Goal: Task Accomplishment & Management: Manage account settings

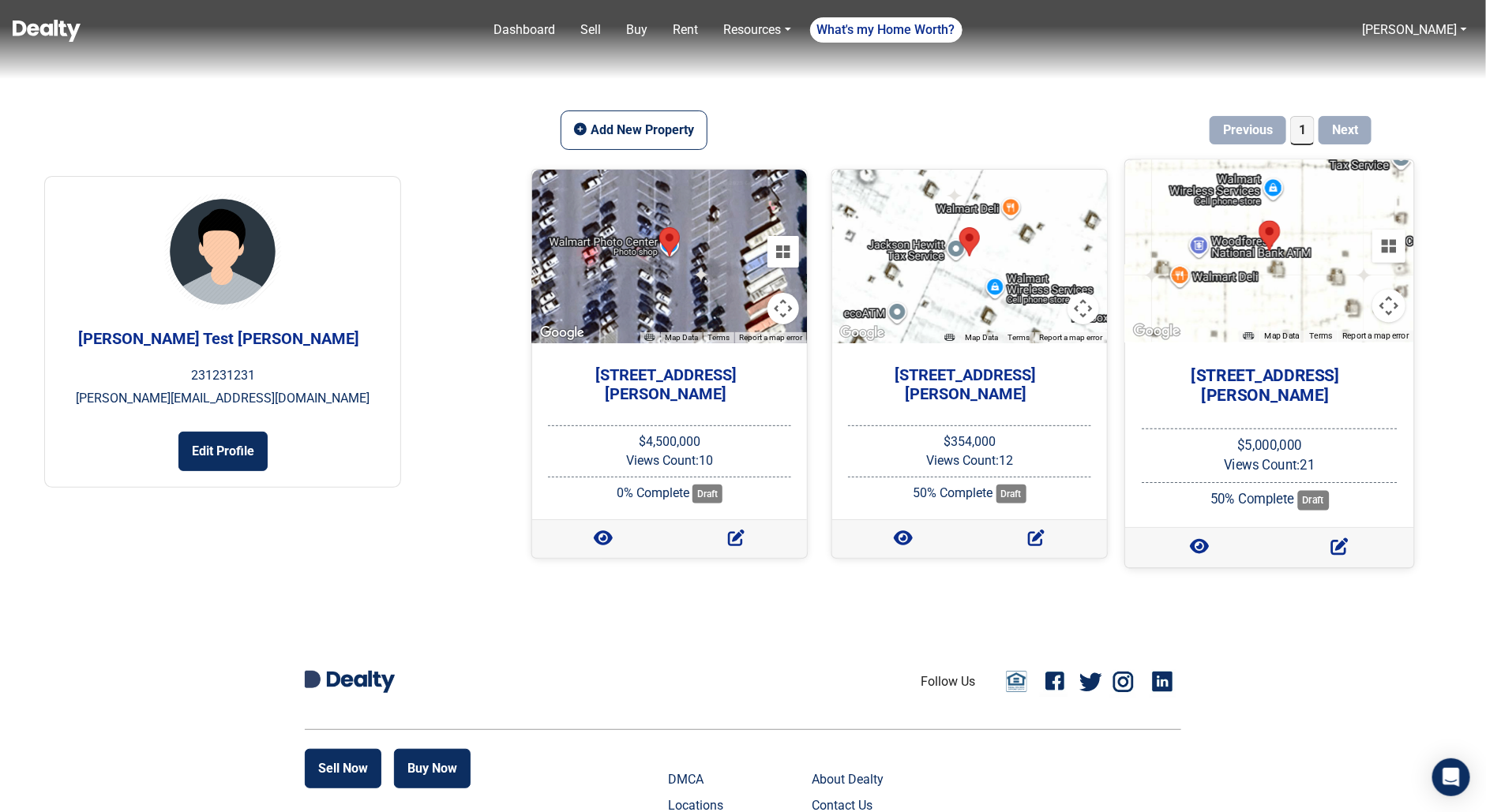
click at [1267, 381] on h5 "[STREET_ADDRESS][PERSON_NAME]" at bounding box center [1266, 385] width 264 height 39
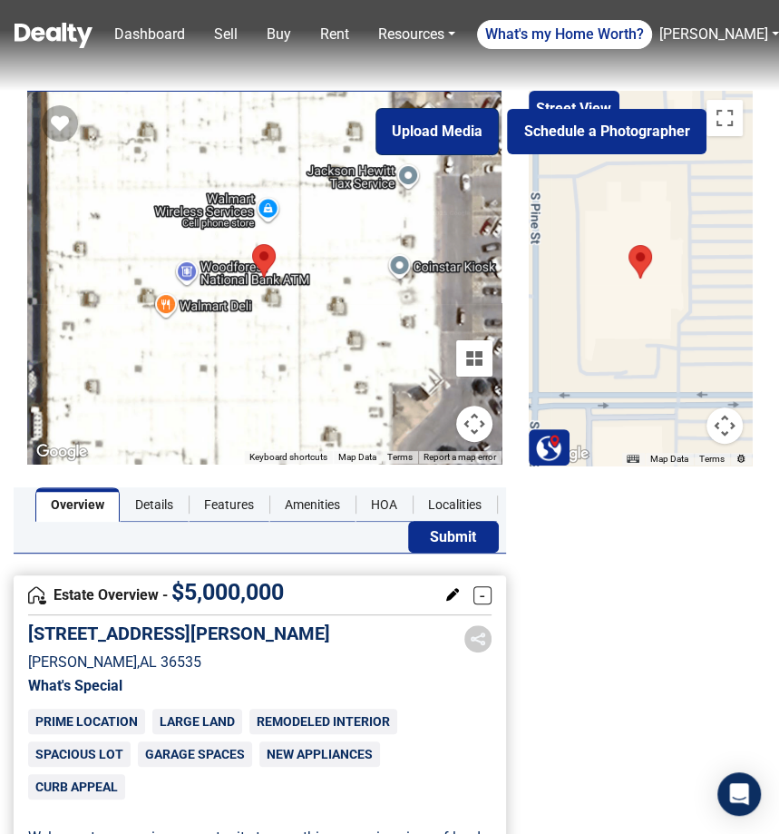
click at [425, 132] on button "Upload Media" at bounding box center [437, 131] width 122 height 45
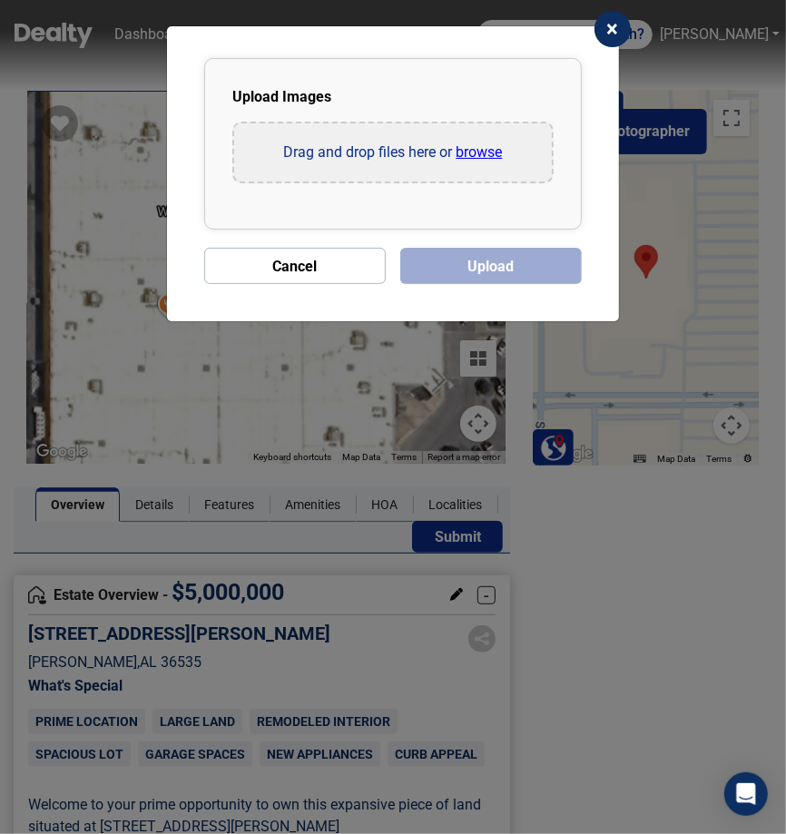
click at [452, 155] on input "file" at bounding box center [393, 152] width 318 height 58
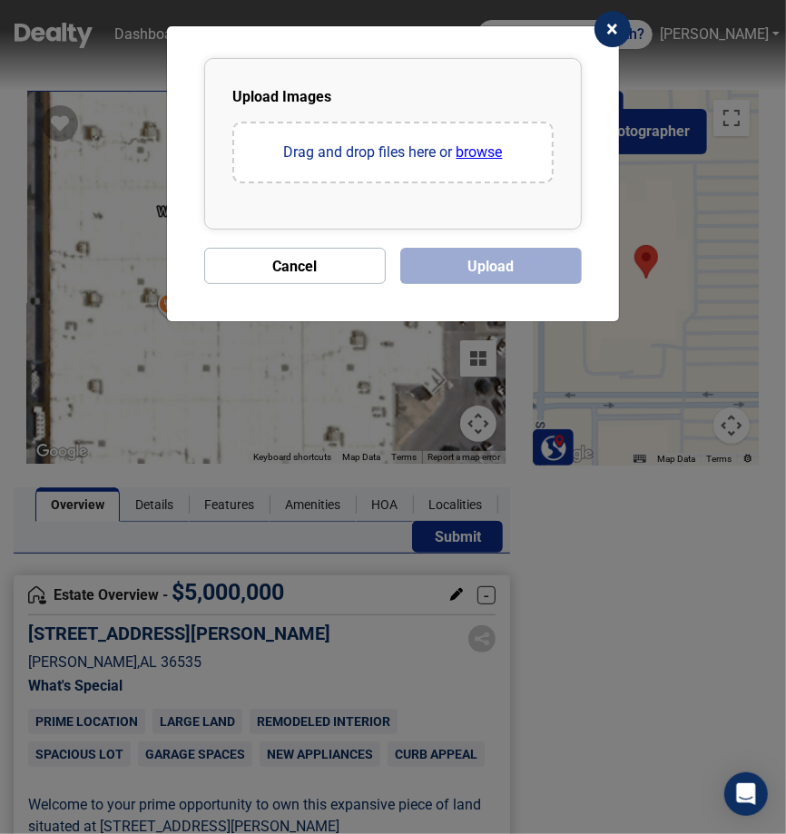
type input "C:\fakepath\1891 W Camelot Dr-1.jpg"
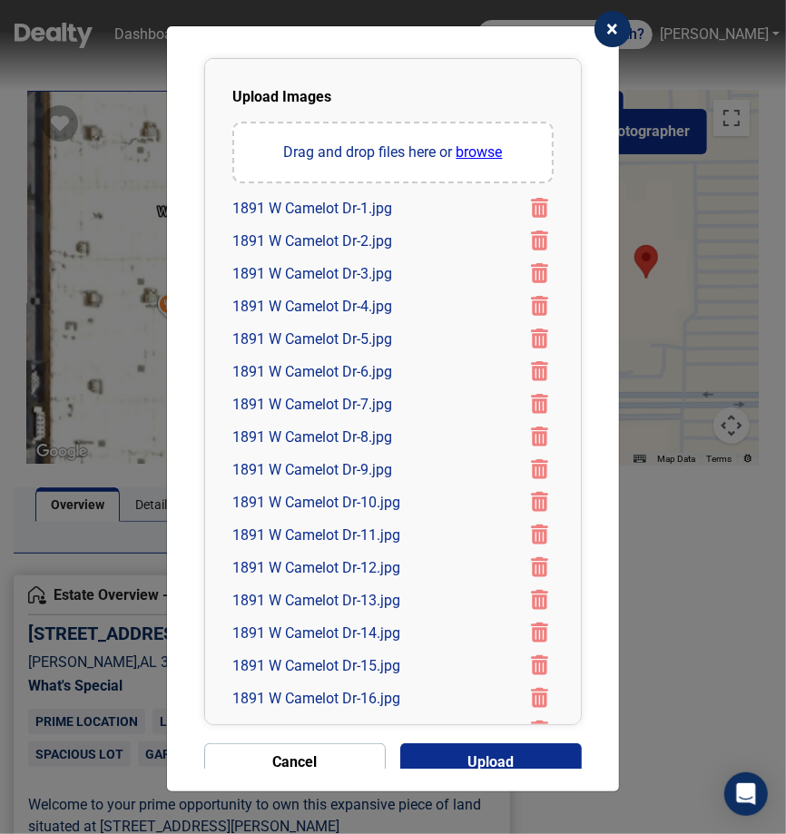
scroll to position [557, 0]
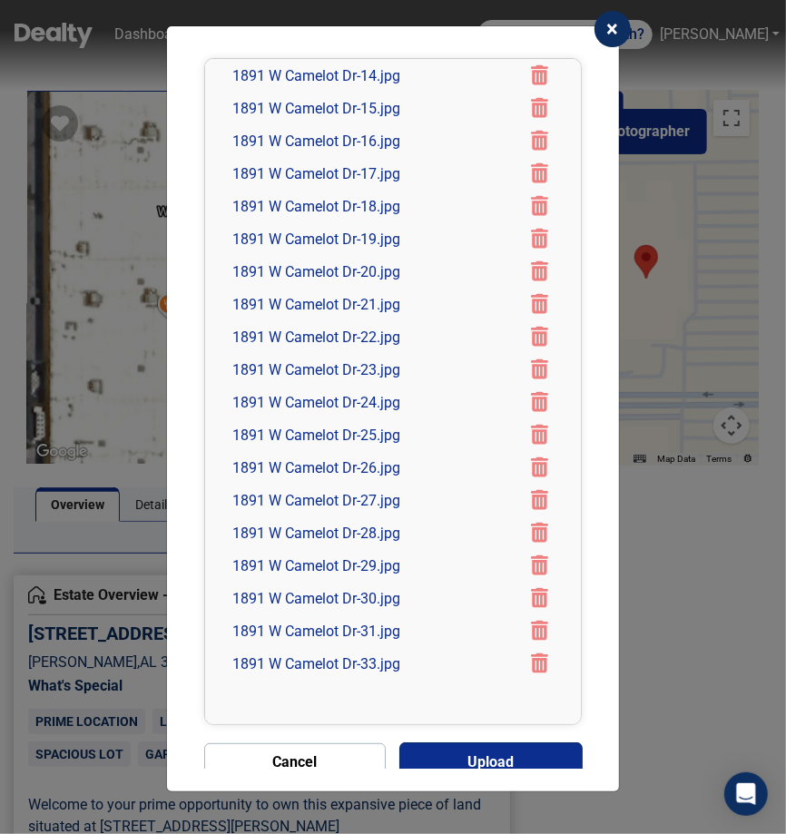
click at [412, 754] on button "Upload" at bounding box center [490, 761] width 181 height 36
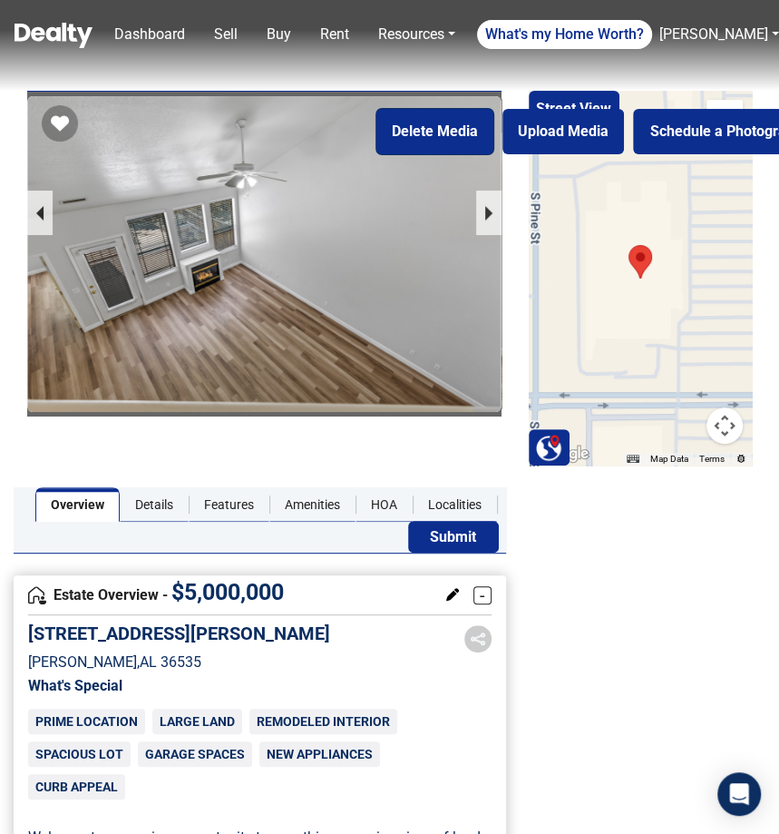
click at [415, 134] on button "Delete Media" at bounding box center [434, 131] width 117 height 45
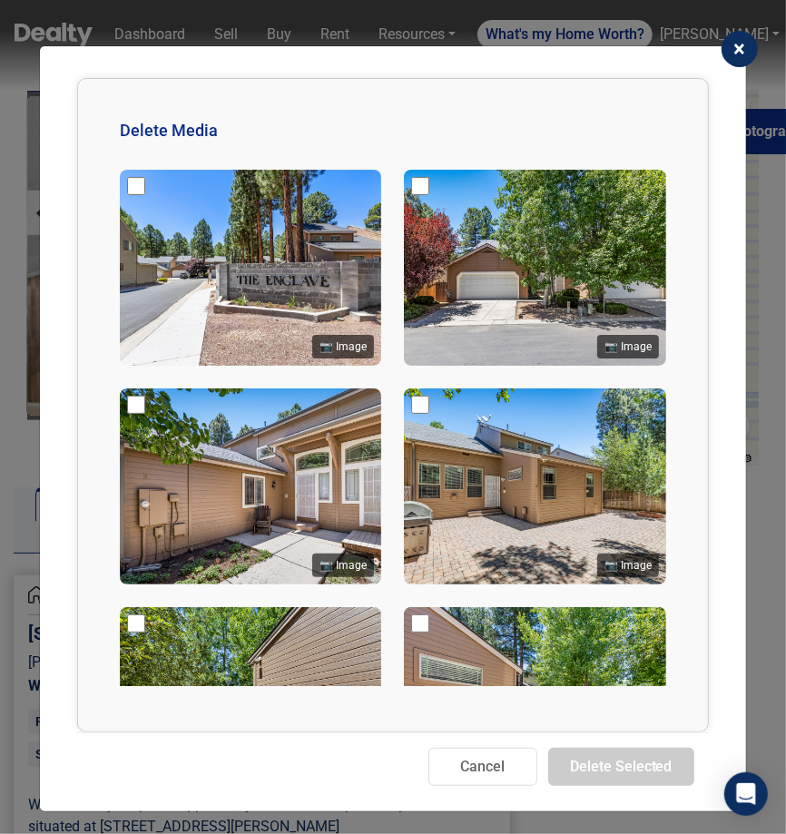
click at [136, 191] on input "checkbox" at bounding box center [136, 186] width 18 height 18
checkbox input "true"
click at [135, 396] on input "checkbox" at bounding box center [136, 405] width 18 height 18
checkbox input "true"
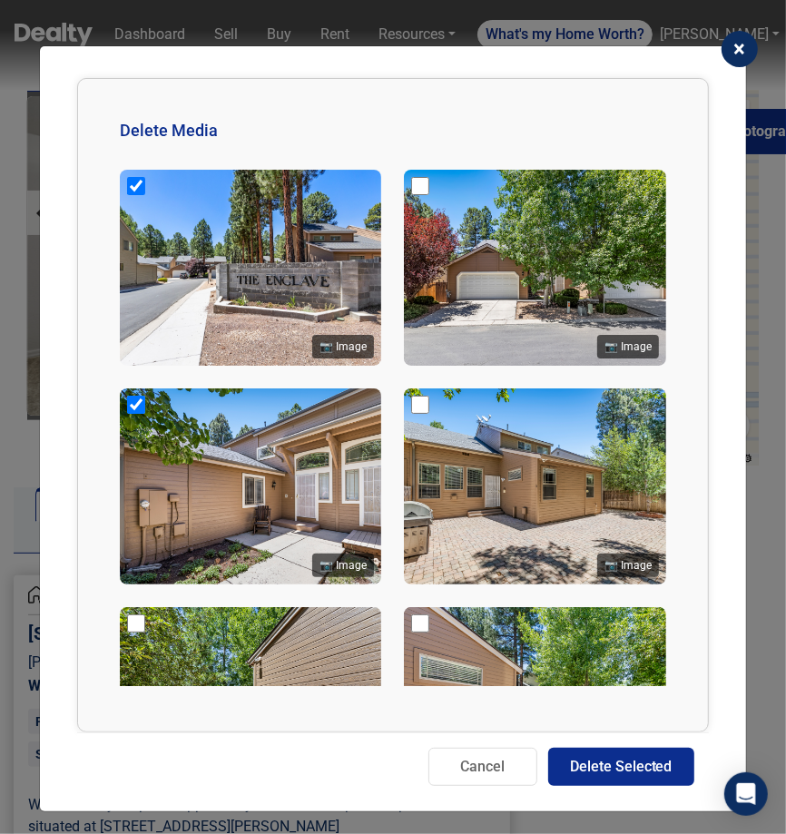
click at [415, 187] on input "checkbox" at bounding box center [420, 186] width 18 height 18
checkbox input "true"
click at [430, 397] on img at bounding box center [534, 486] width 261 height 196
click at [415, 412] on div at bounding box center [420, 408] width 18 height 24
click at [415, 404] on input "checkbox" at bounding box center [420, 405] width 18 height 18
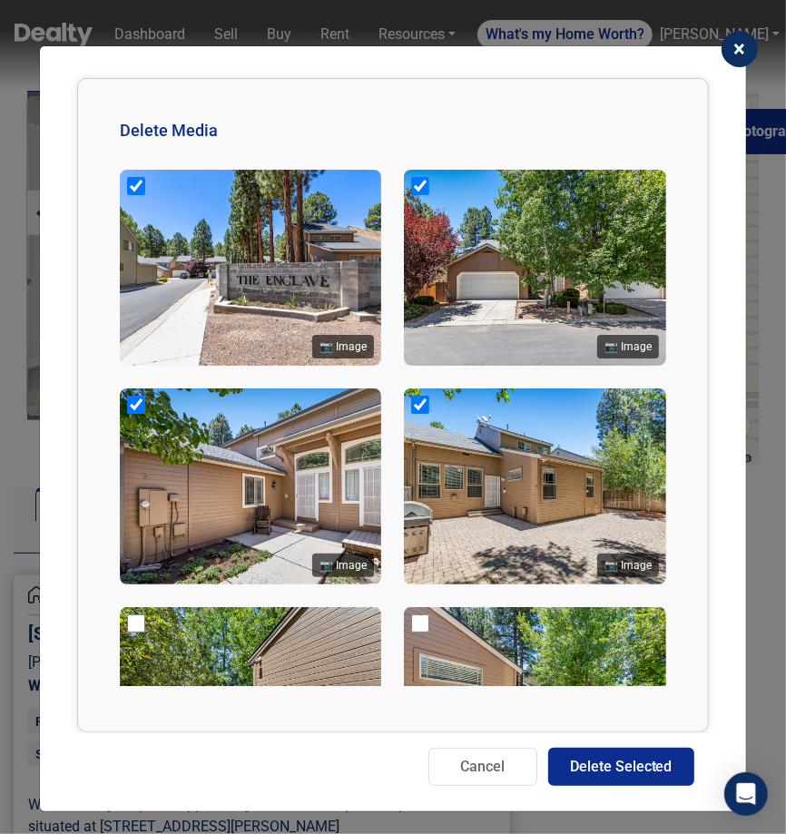
checkbox input "true"
click at [143, 620] on input "checkbox" at bounding box center [136, 623] width 18 height 18
checkbox input "true"
click at [420, 622] on input "checkbox" at bounding box center [420, 623] width 18 height 18
checkbox input "true"
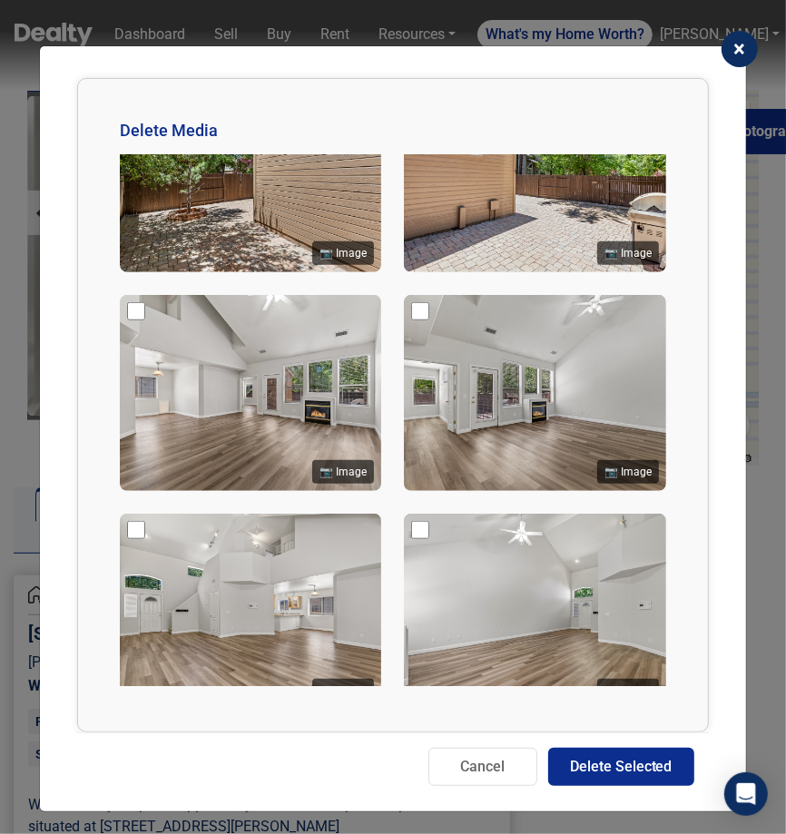
scroll to position [478, 0]
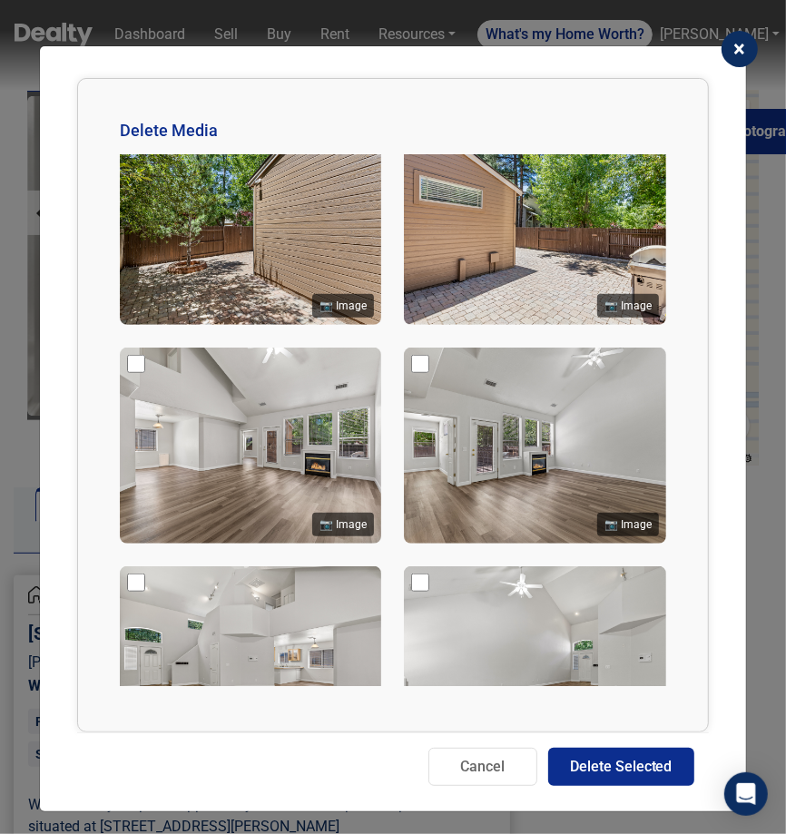
click at [139, 366] on div at bounding box center [136, 367] width 18 height 24
click at [138, 358] on input "checkbox" at bounding box center [136, 364] width 18 height 18
checkbox input "true"
click at [411, 355] on input "checkbox" at bounding box center [420, 364] width 18 height 18
checkbox input "true"
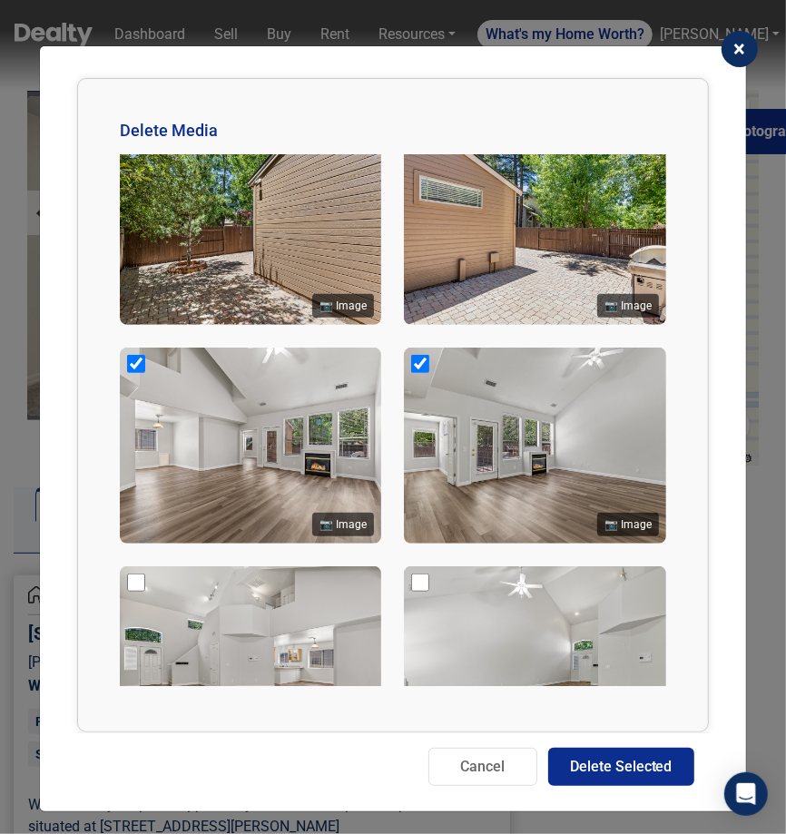
click at [131, 577] on input "checkbox" at bounding box center [136, 582] width 18 height 18
checkbox input "true"
click at [420, 578] on input "checkbox" at bounding box center [420, 582] width 18 height 18
checkbox input "true"
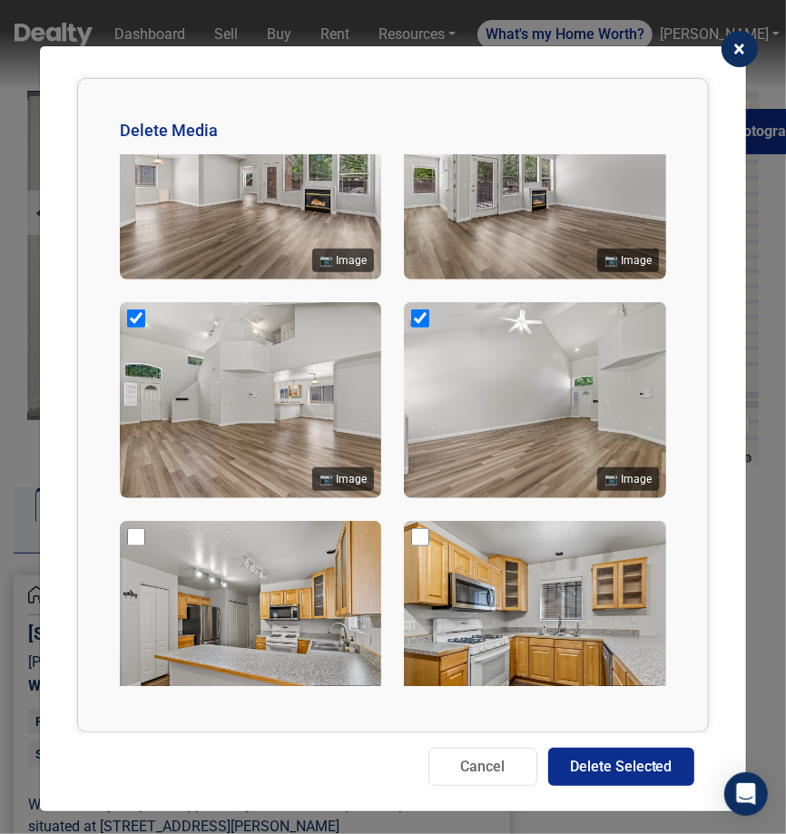
scroll to position [932, 0]
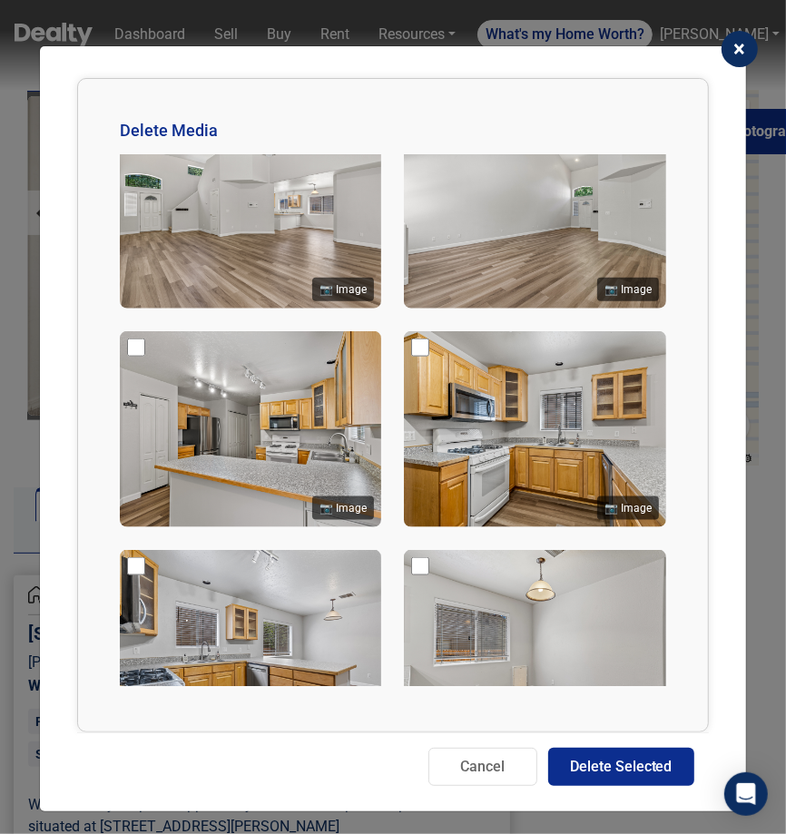
click at [132, 338] on input "checkbox" at bounding box center [136, 347] width 18 height 18
checkbox input "true"
click at [134, 560] on input "checkbox" at bounding box center [136, 566] width 18 height 18
checkbox input "true"
click at [416, 339] on input "checkbox" at bounding box center [420, 347] width 18 height 18
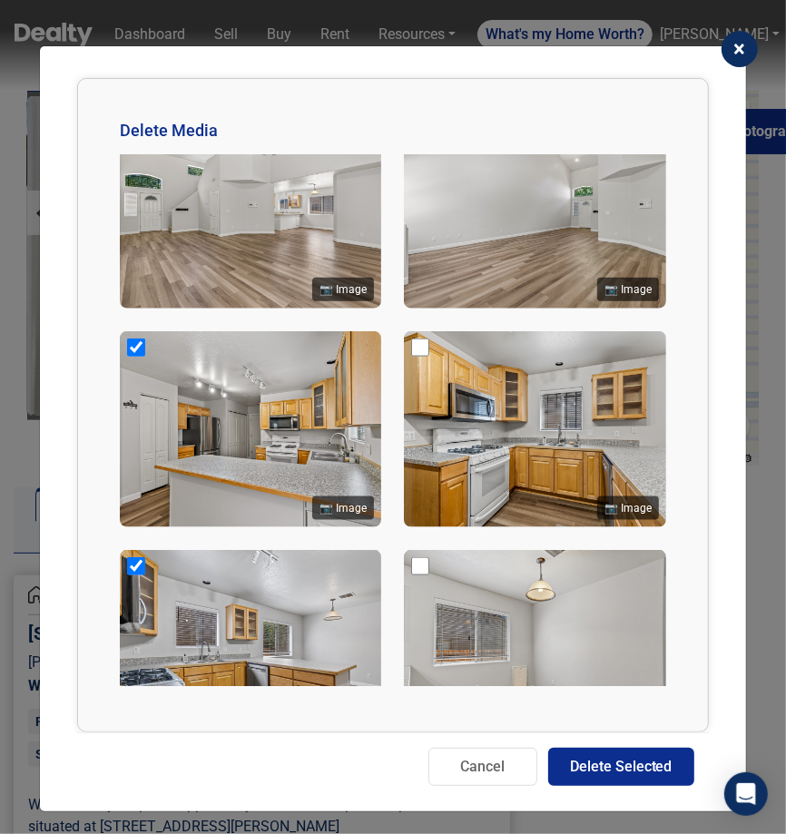
checkbox input "true"
click at [415, 557] on input "checkbox" at bounding box center [420, 566] width 18 height 18
checkbox input "true"
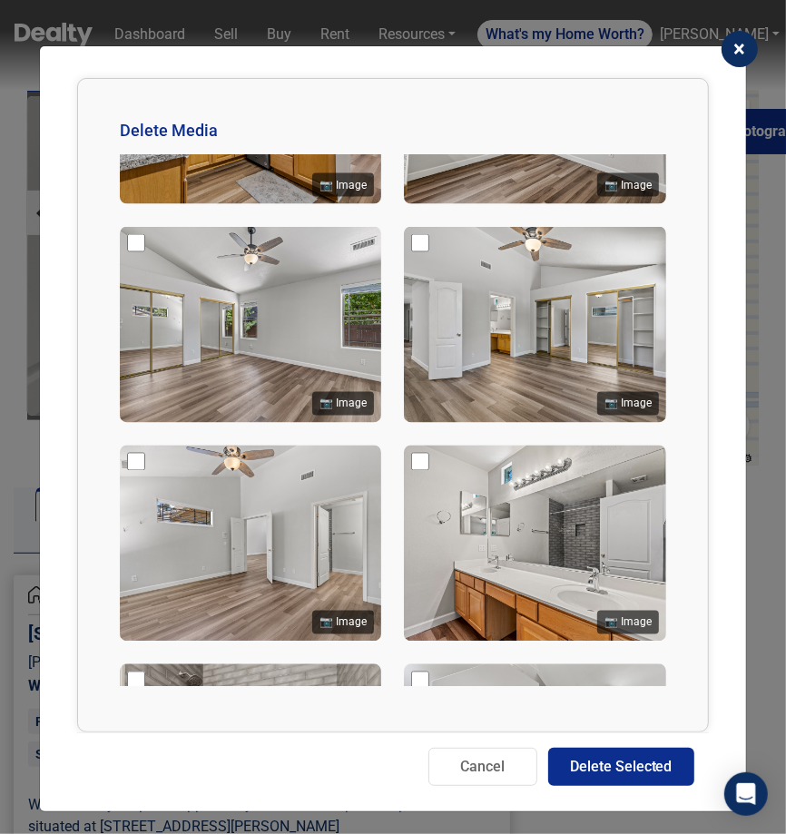
scroll to position [1470, 0]
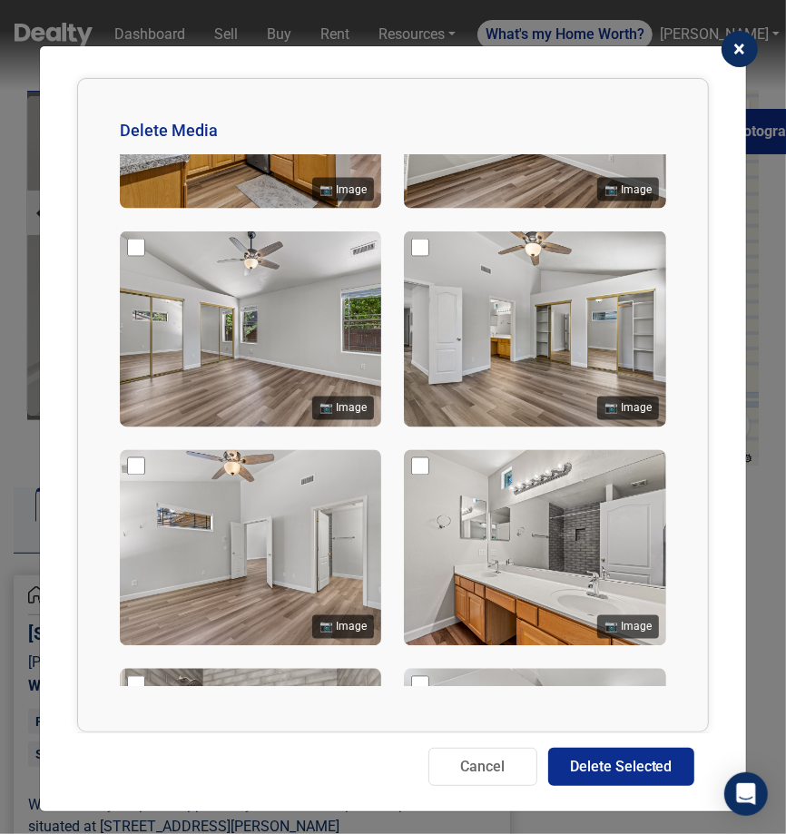
click at [139, 239] on input "checkbox" at bounding box center [136, 248] width 18 height 18
checkbox input "true"
click at [140, 457] on input "checkbox" at bounding box center [136, 466] width 18 height 18
checkbox input "true"
click at [134, 676] on input "checkbox" at bounding box center [136, 685] width 18 height 18
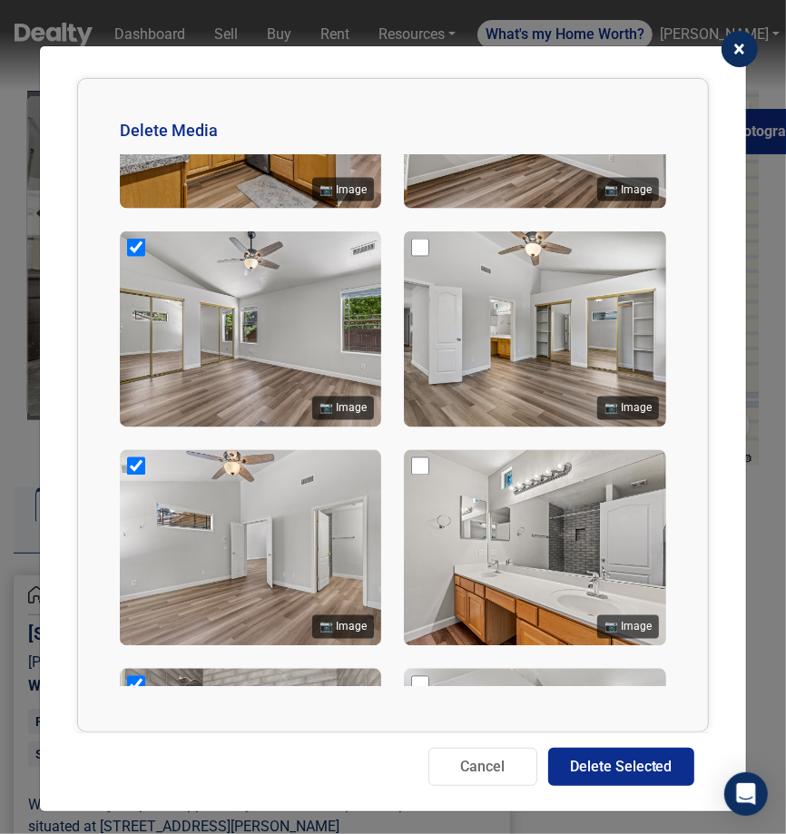
checkbox input "true"
click at [421, 676] on input "checkbox" at bounding box center [420, 685] width 18 height 18
checkbox input "true"
click at [412, 457] on input "checkbox" at bounding box center [420, 466] width 18 height 18
checkbox input "true"
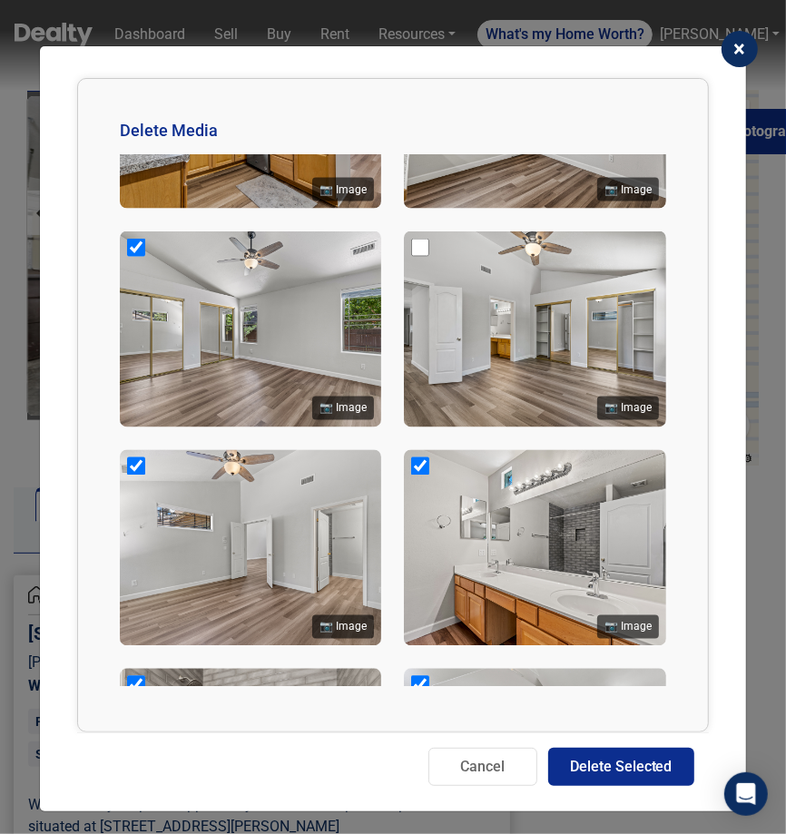
click at [413, 239] on input "checkbox" at bounding box center [420, 248] width 18 height 18
checkbox input "true"
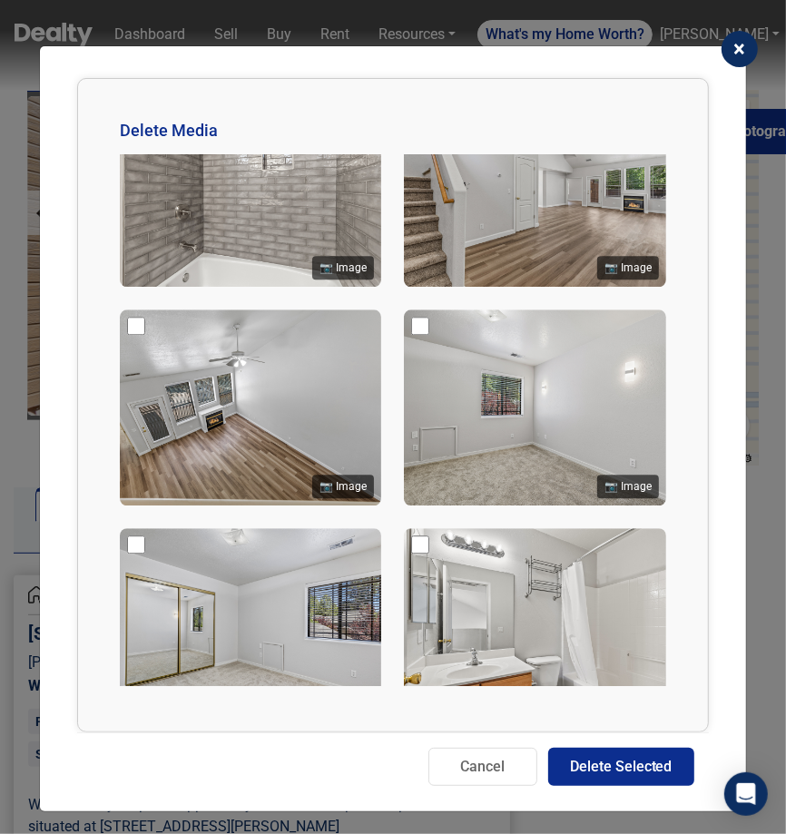
scroll to position [2051, 0]
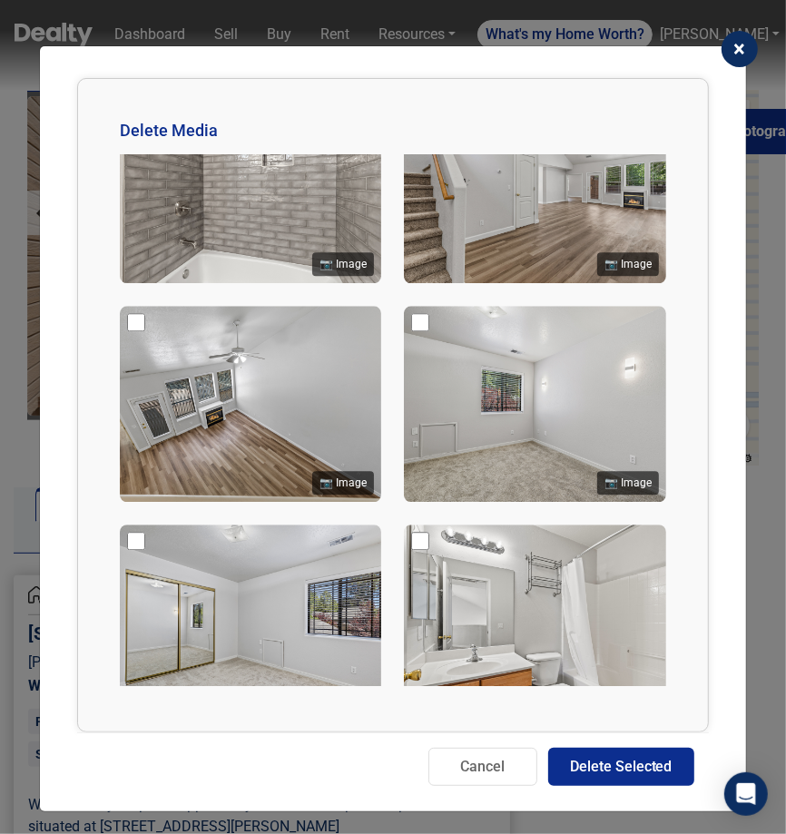
click at [133, 313] on input "checkbox" at bounding box center [136, 322] width 18 height 18
checkbox input "true"
click at [137, 532] on input "checkbox" at bounding box center [136, 541] width 18 height 18
checkbox input "true"
click at [419, 313] on input "checkbox" at bounding box center [420, 322] width 18 height 18
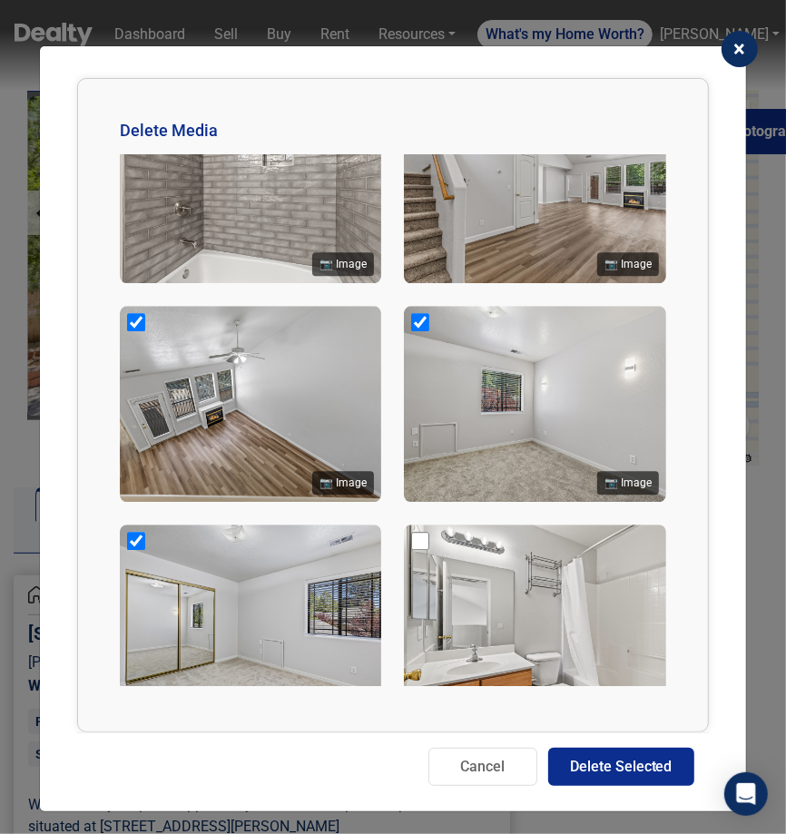
checkbox input "true"
click at [415, 532] on input "checkbox" at bounding box center [420, 541] width 18 height 18
checkbox input "true"
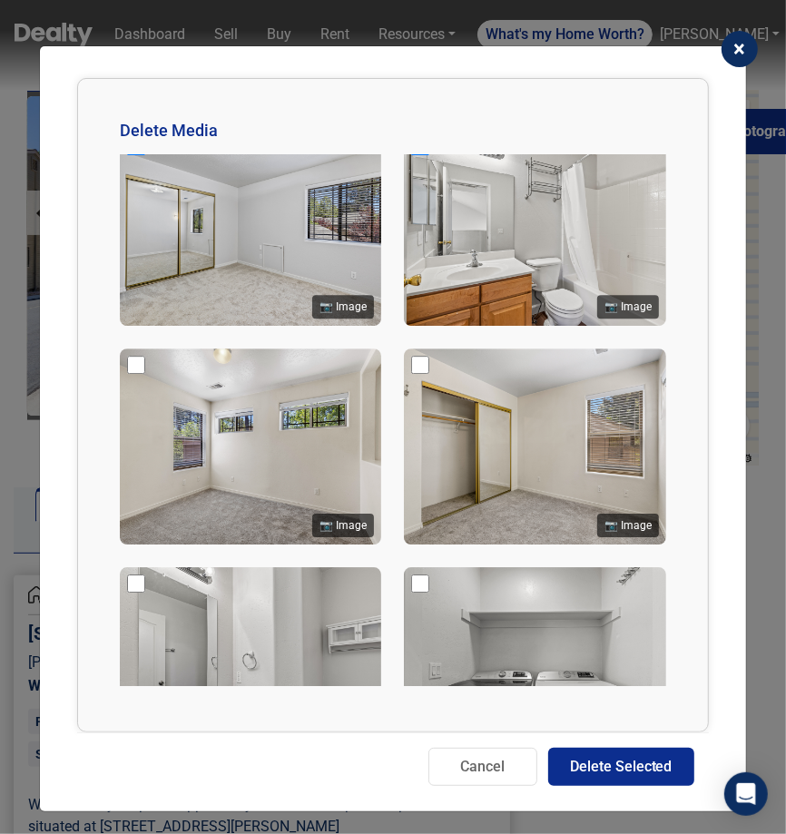
scroll to position [2513, 0]
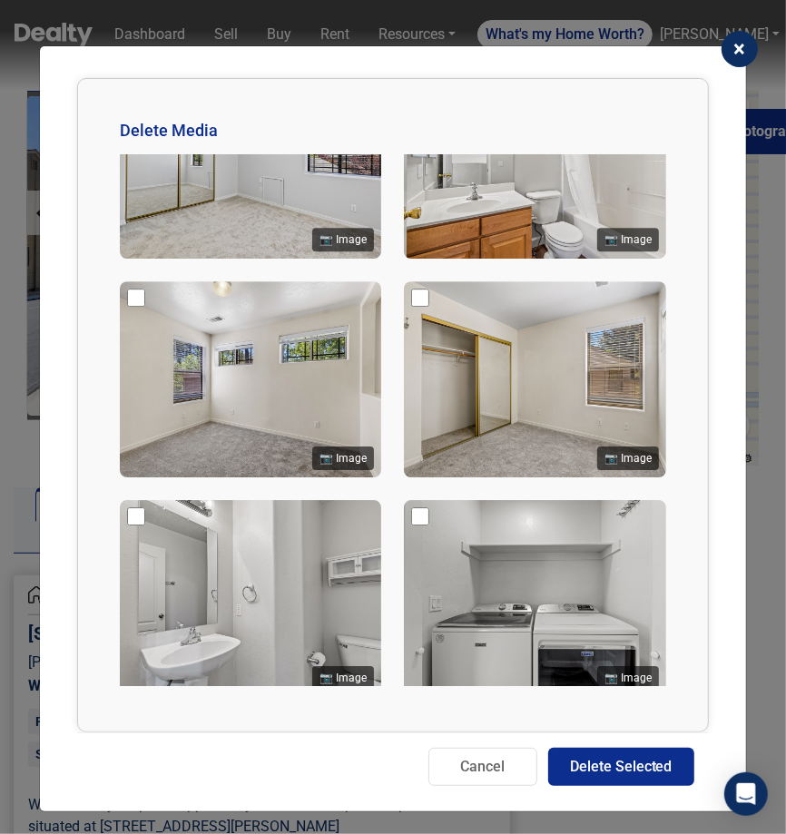
click at [132, 288] on input "checkbox" at bounding box center [136, 297] width 18 height 18
checkbox input "true"
click at [127, 507] on input "checkbox" at bounding box center [136, 516] width 18 height 18
checkbox input "true"
click at [407, 500] on img at bounding box center [534, 598] width 261 height 196
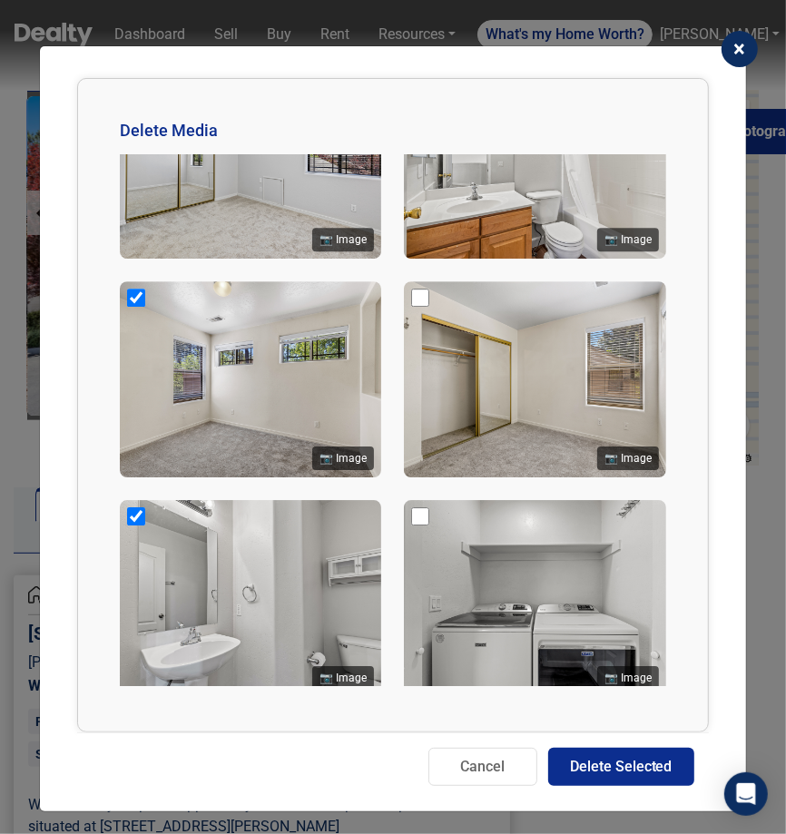
click at [418, 507] on input "checkbox" at bounding box center [420, 516] width 18 height 18
checkbox input "true"
click at [423, 288] on input "checkbox" at bounding box center [420, 297] width 18 height 18
checkbox input "true"
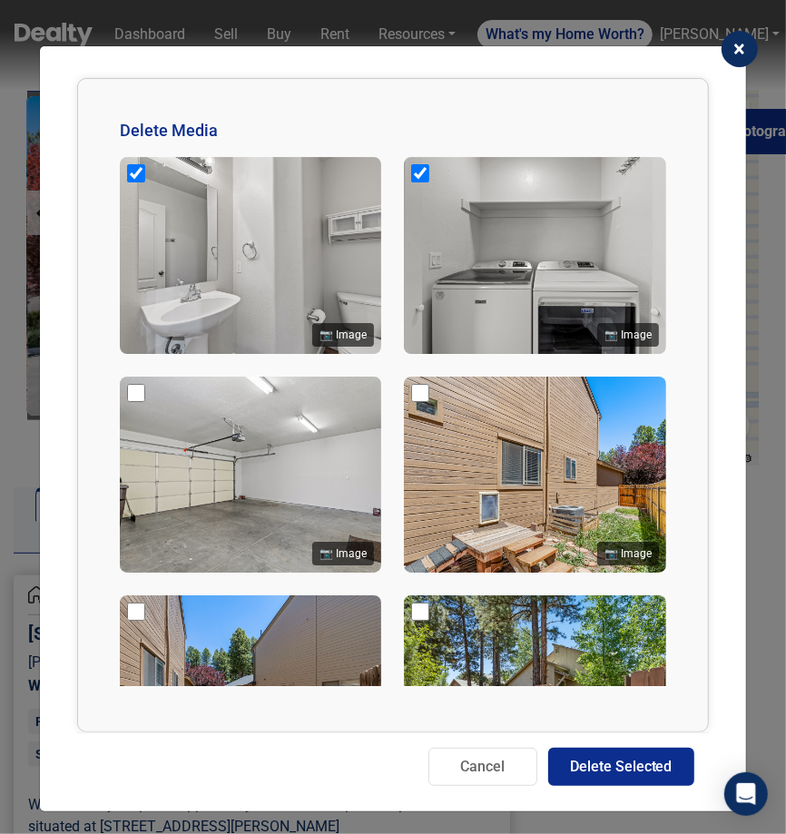
scroll to position [2889, 0]
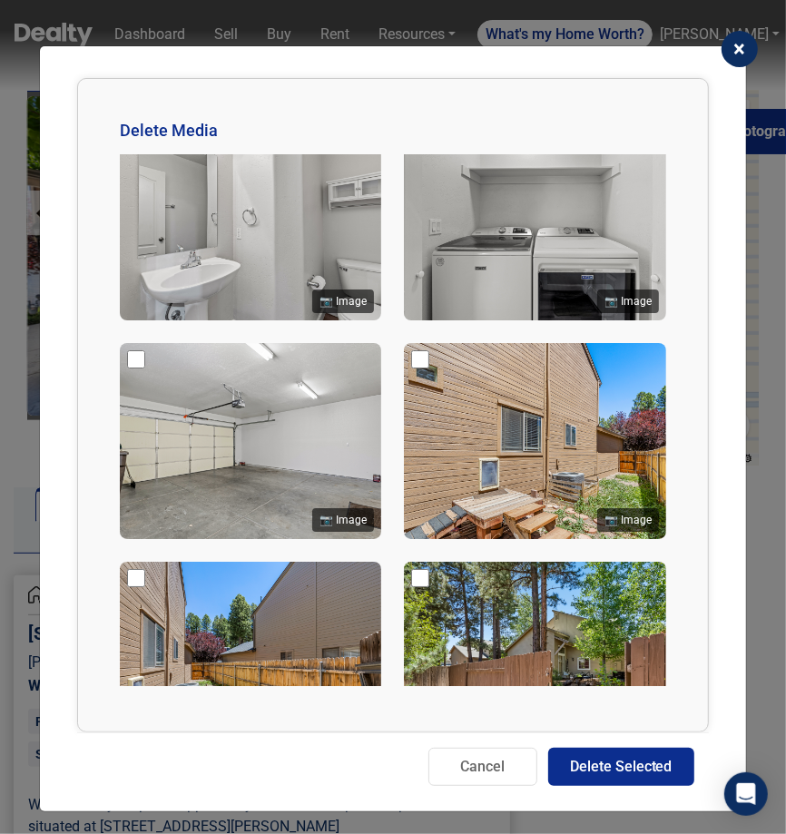
click at [136, 350] on input "checkbox" at bounding box center [136, 359] width 18 height 18
checkbox input "true"
click at [132, 569] on input "checkbox" at bounding box center [136, 578] width 18 height 18
checkbox input "true"
click at [425, 562] on div "📷 Image" at bounding box center [534, 660] width 261 height 196
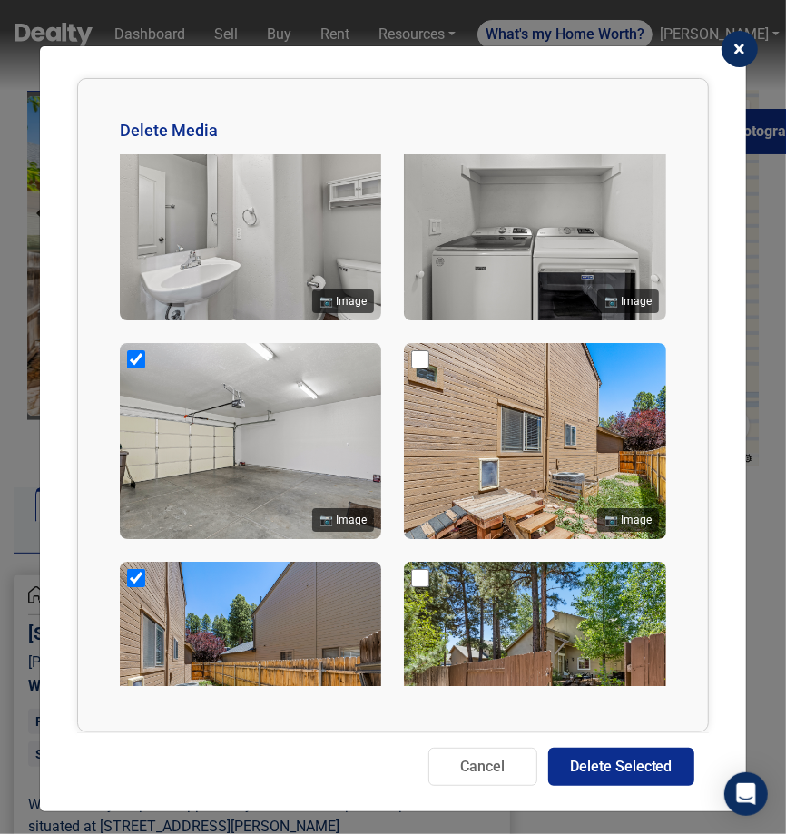
click at [420, 569] on input "checkbox" at bounding box center [420, 578] width 18 height 18
checkbox input "true"
click at [419, 350] on input "checkbox" at bounding box center [420, 359] width 18 height 18
checkbox input "true"
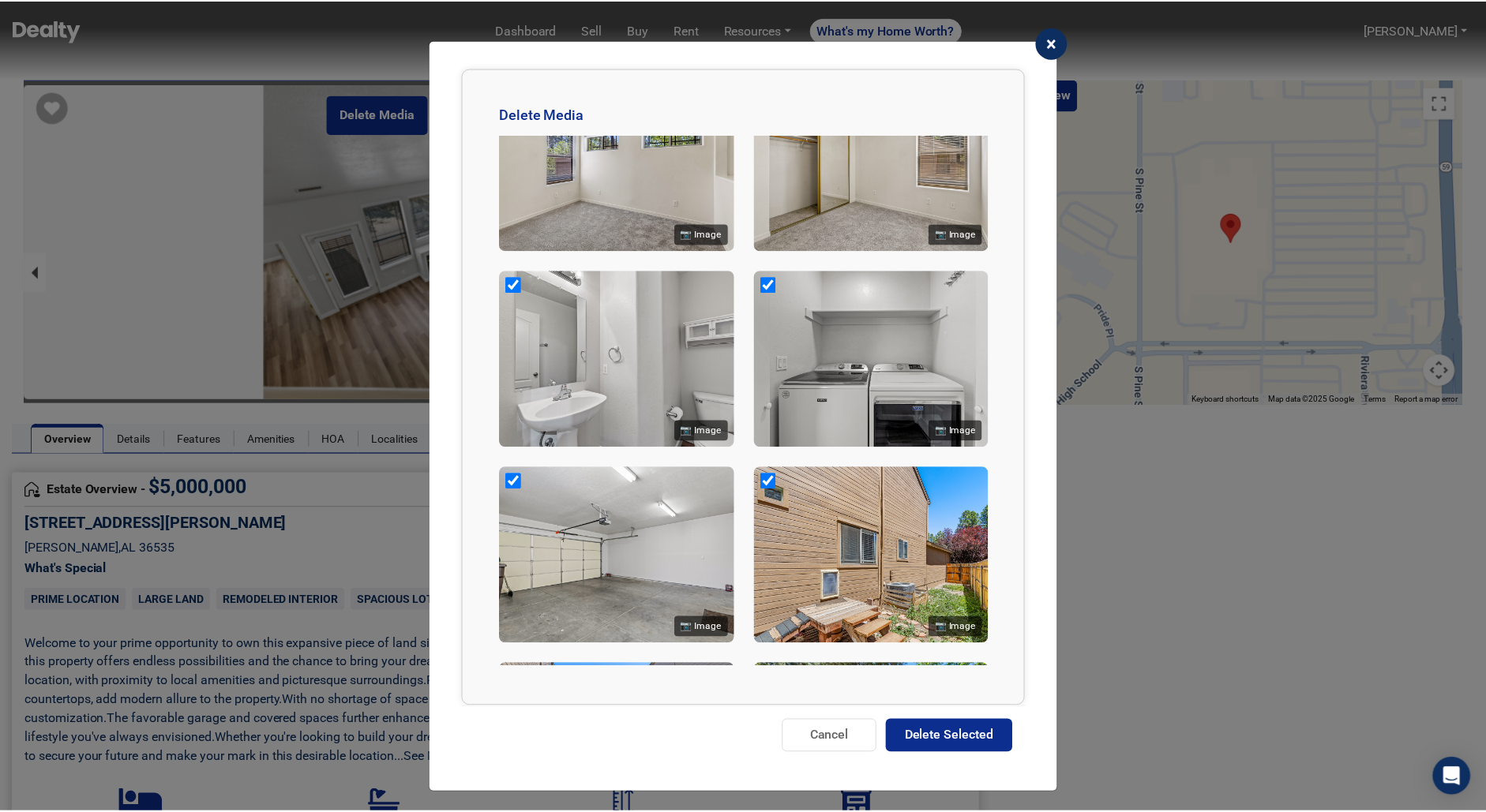
scroll to position [2589, 0]
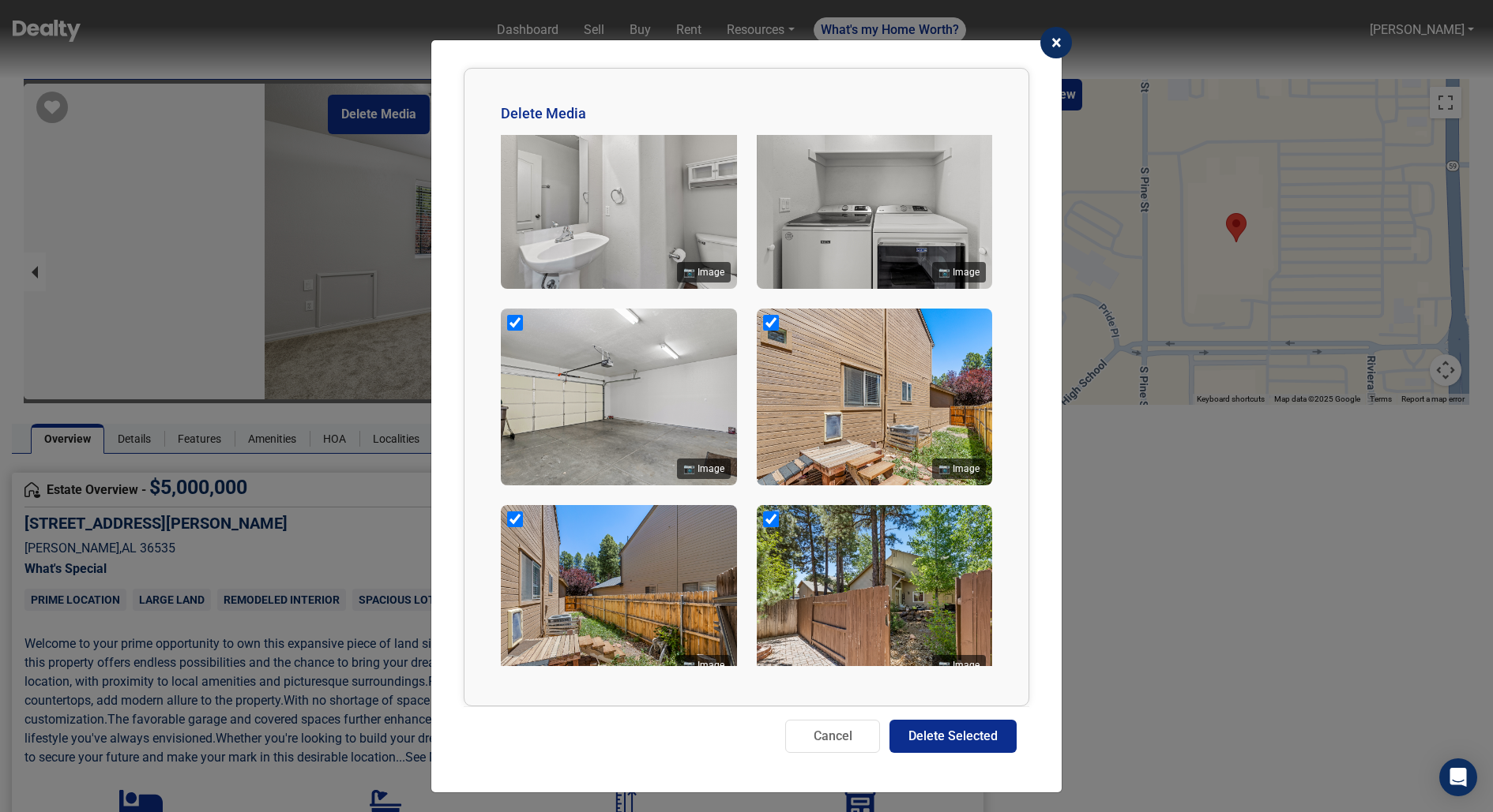
click at [677, 725] on button "Delete Selected" at bounding box center [952, 736] width 127 height 33
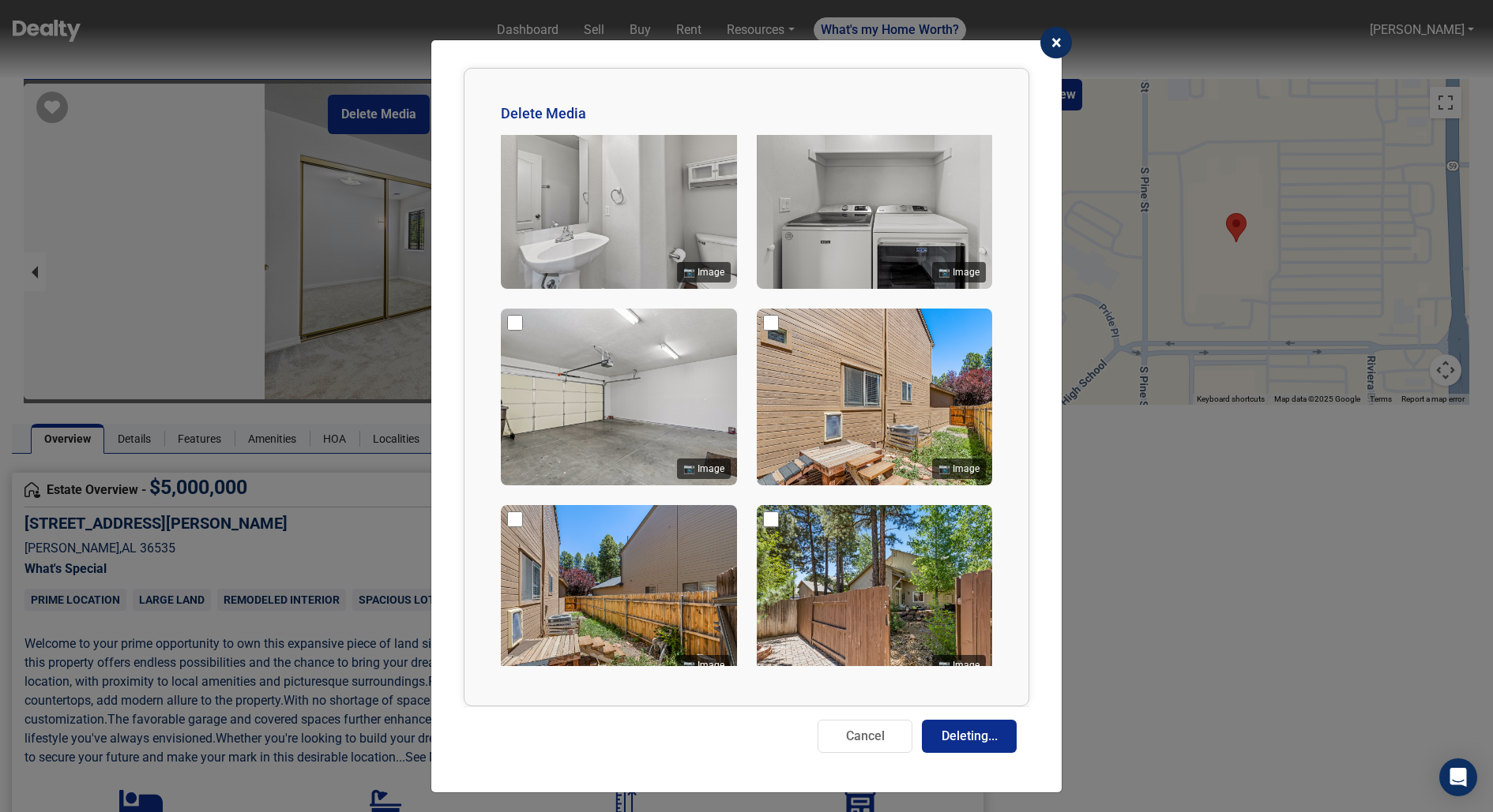
checkbox input "false"
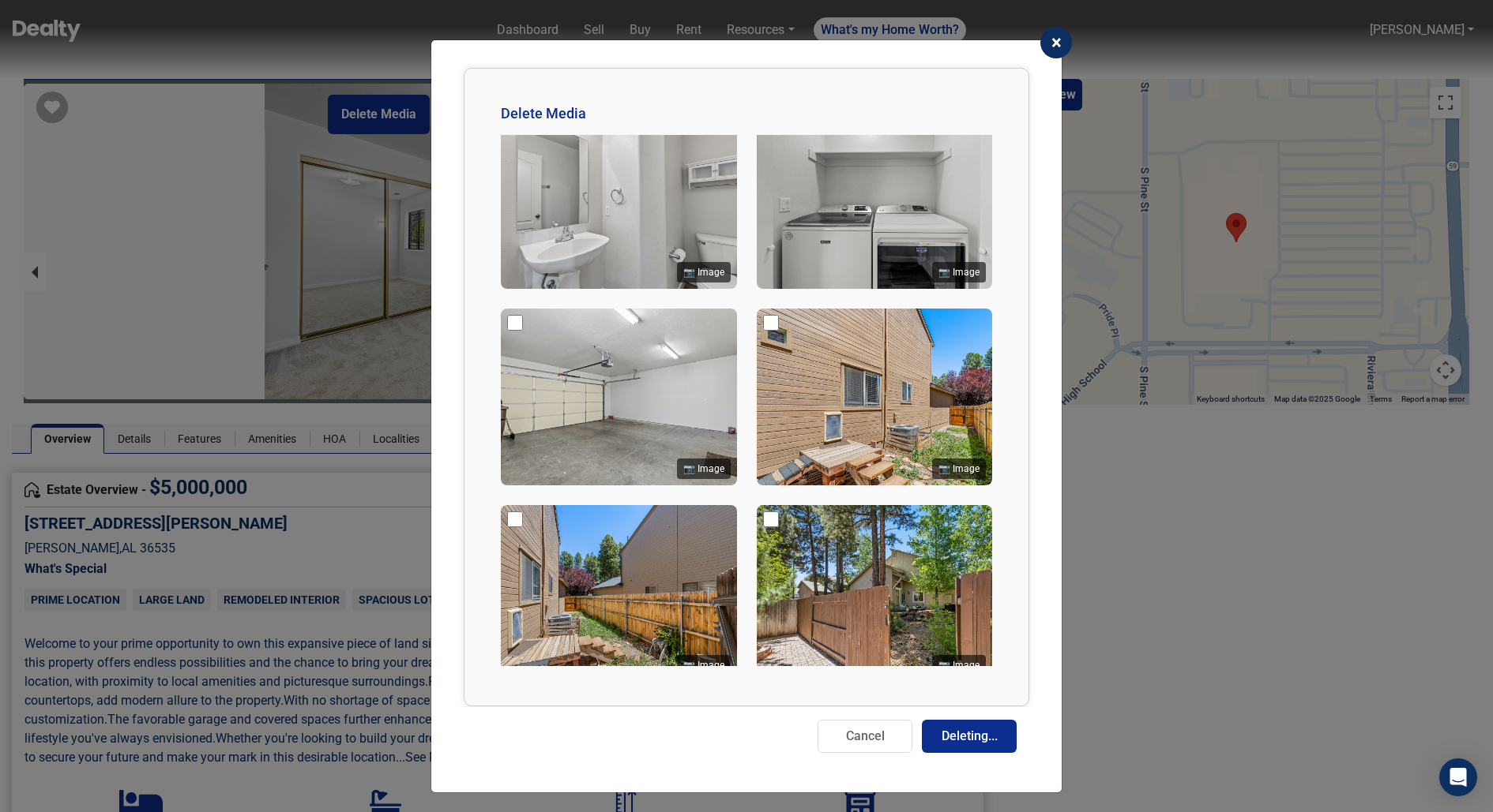
checkbox input "false"
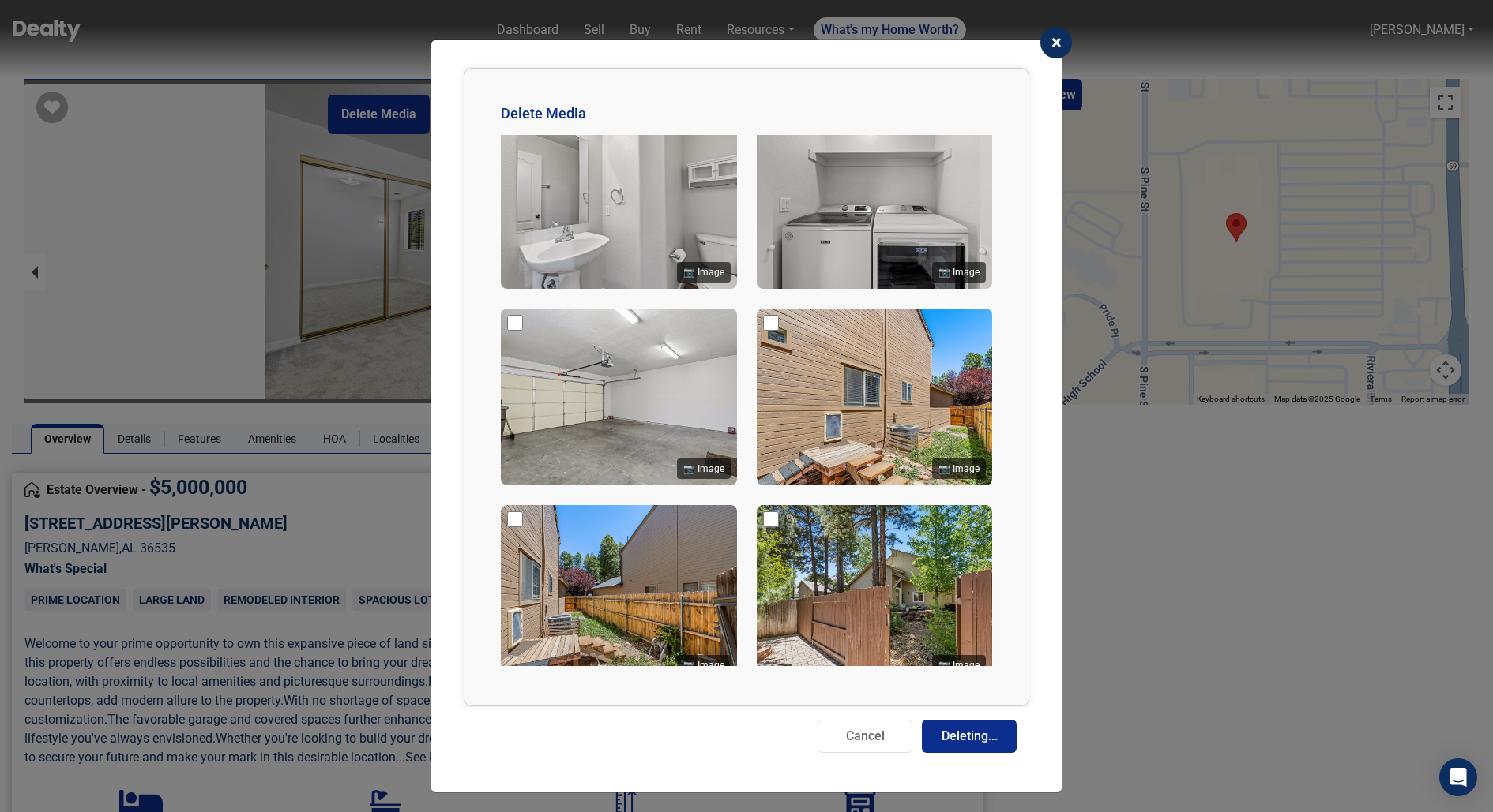
checkbox input "false"
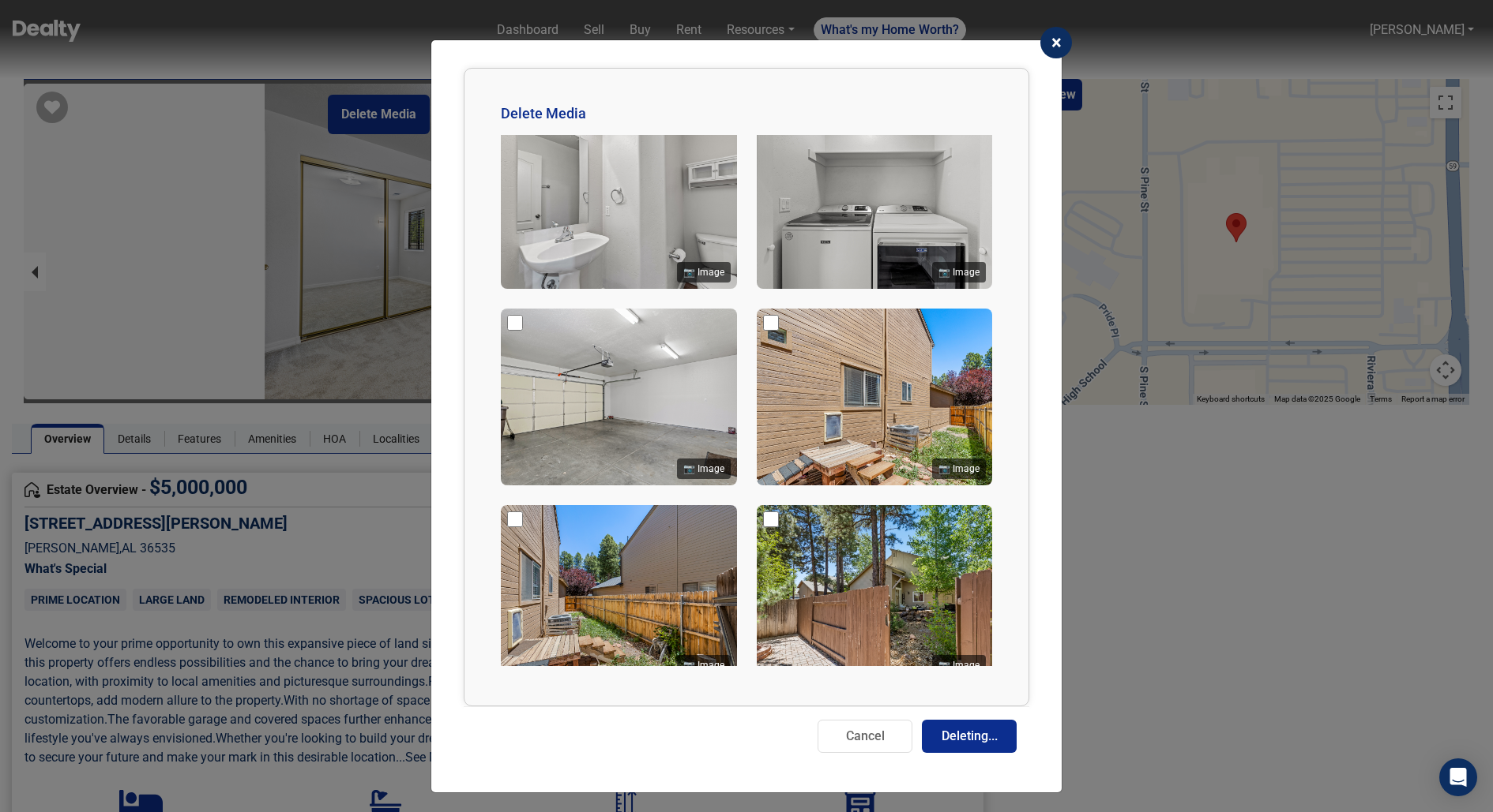
checkbox input "false"
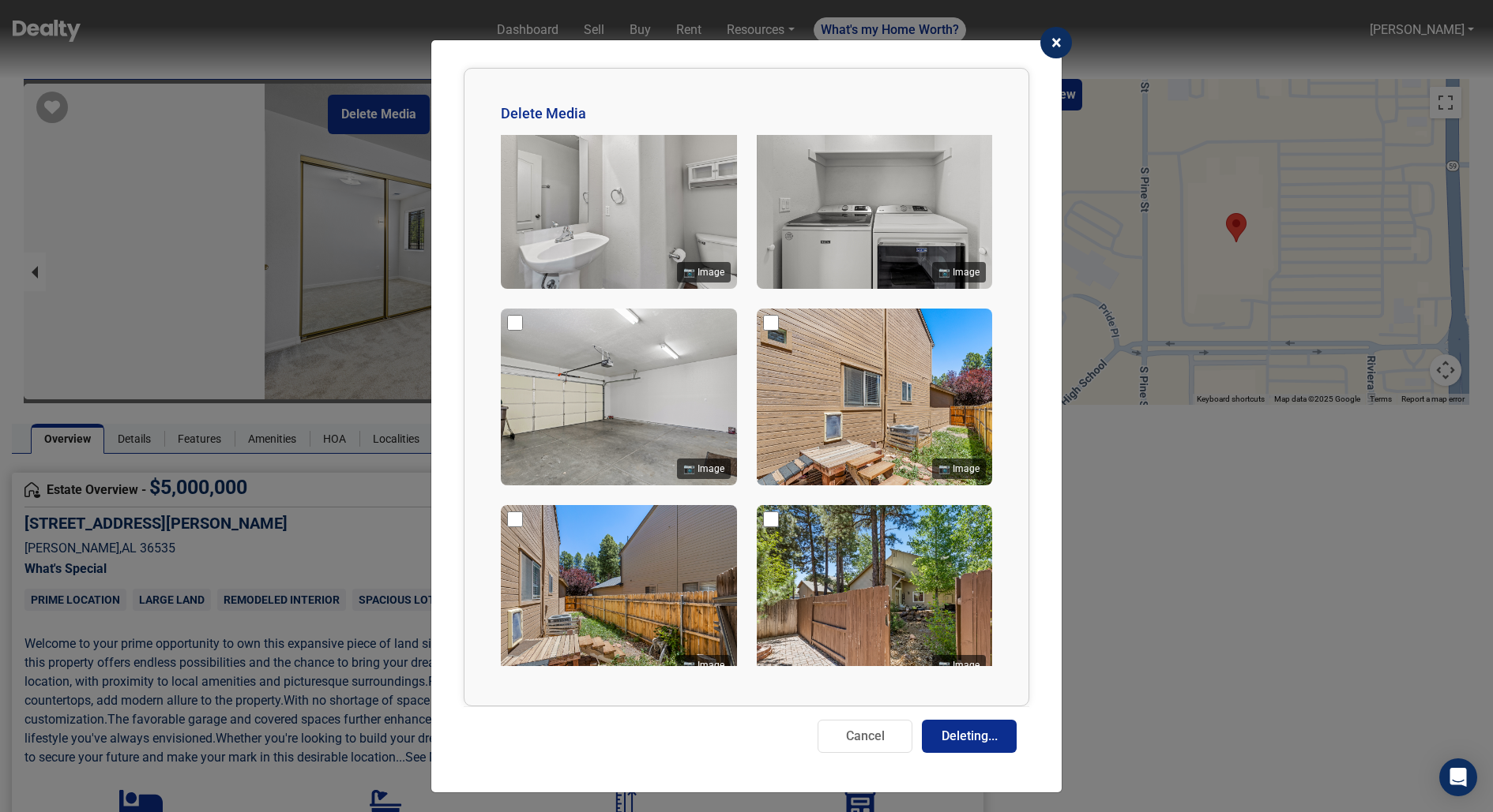
checkbox input "false"
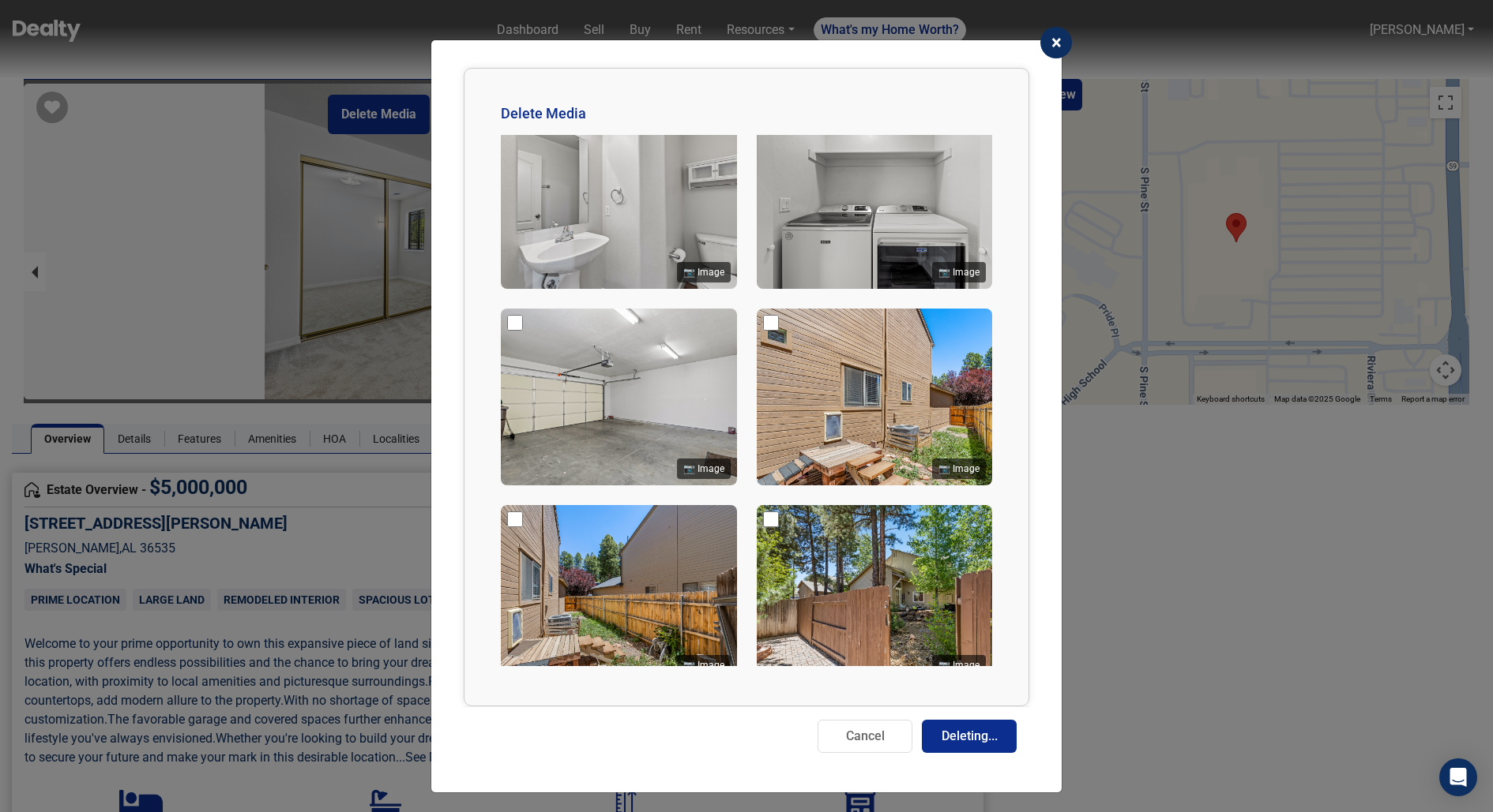
checkbox input "false"
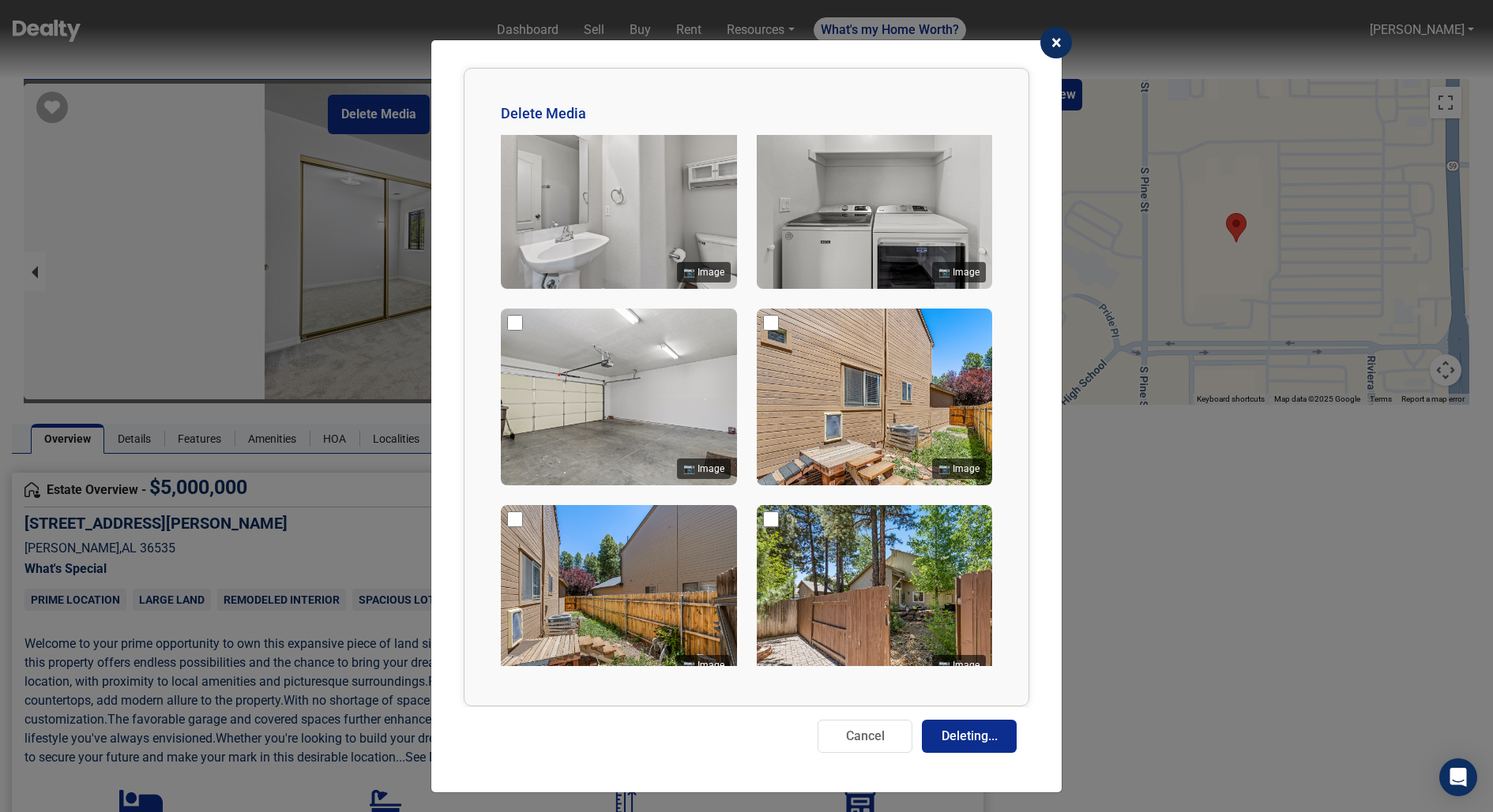
checkbox input "false"
